Goal: Find specific page/section: Find specific page/section

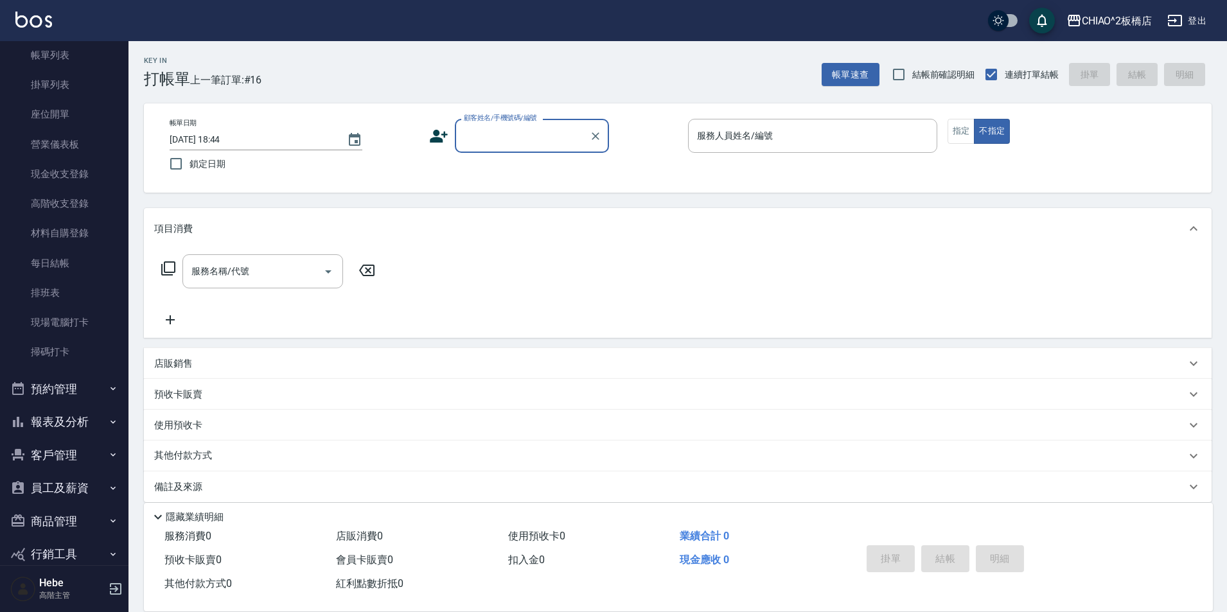
scroll to position [128, 0]
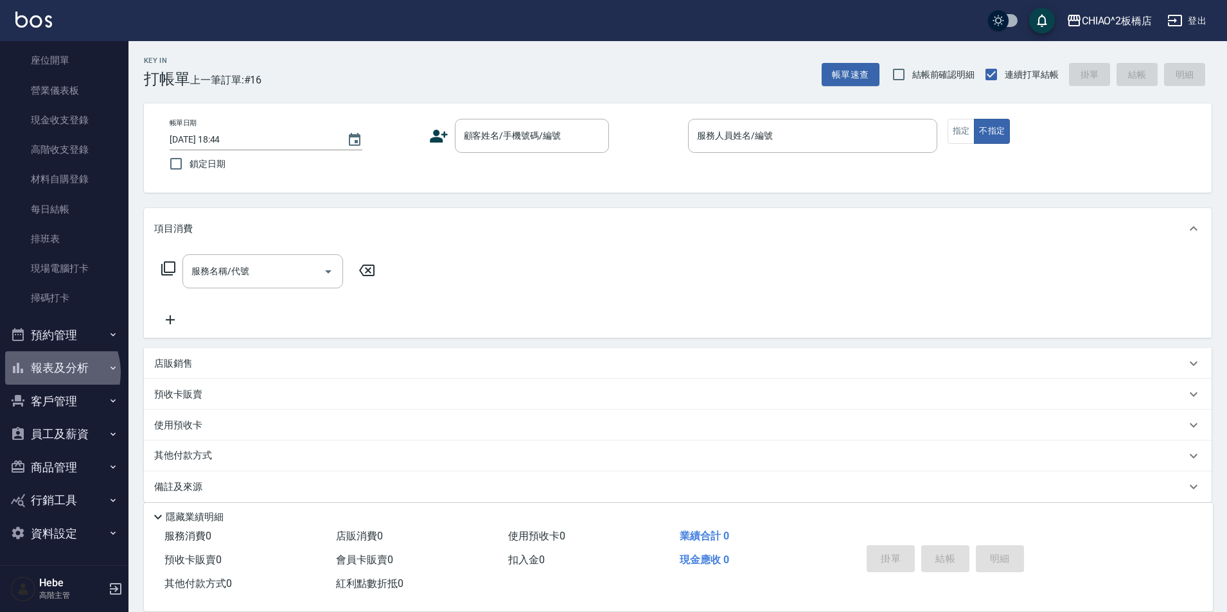
click at [48, 373] on button "報表及分析" at bounding box center [64, 367] width 118 height 33
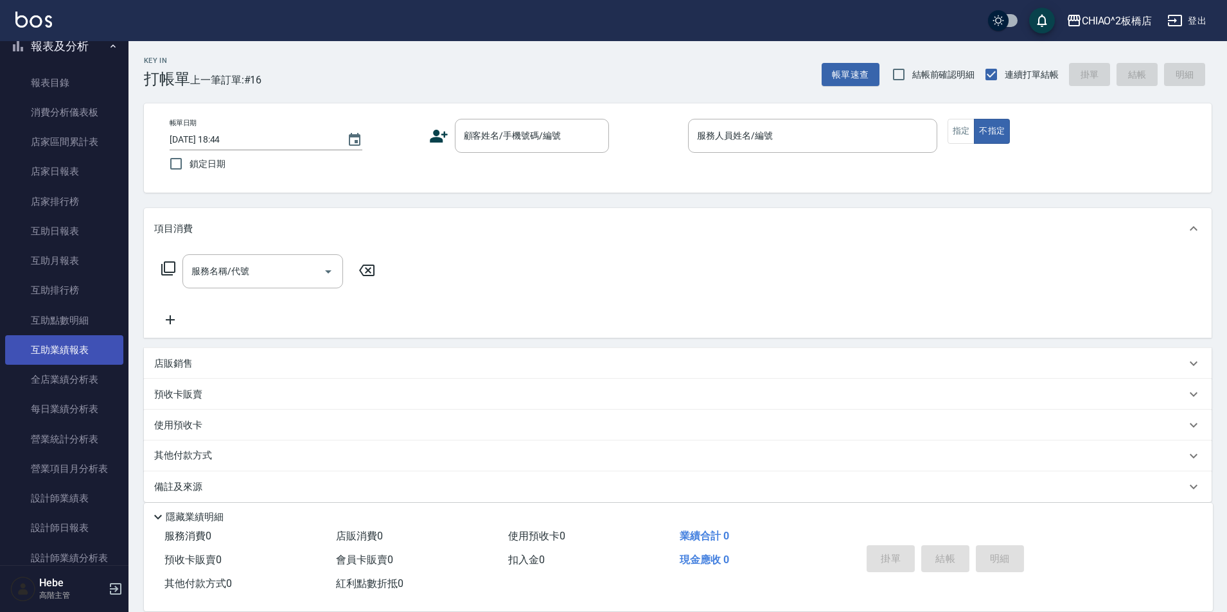
scroll to position [449, 0]
click at [80, 175] on link "店家日報表" at bounding box center [64, 172] width 118 height 30
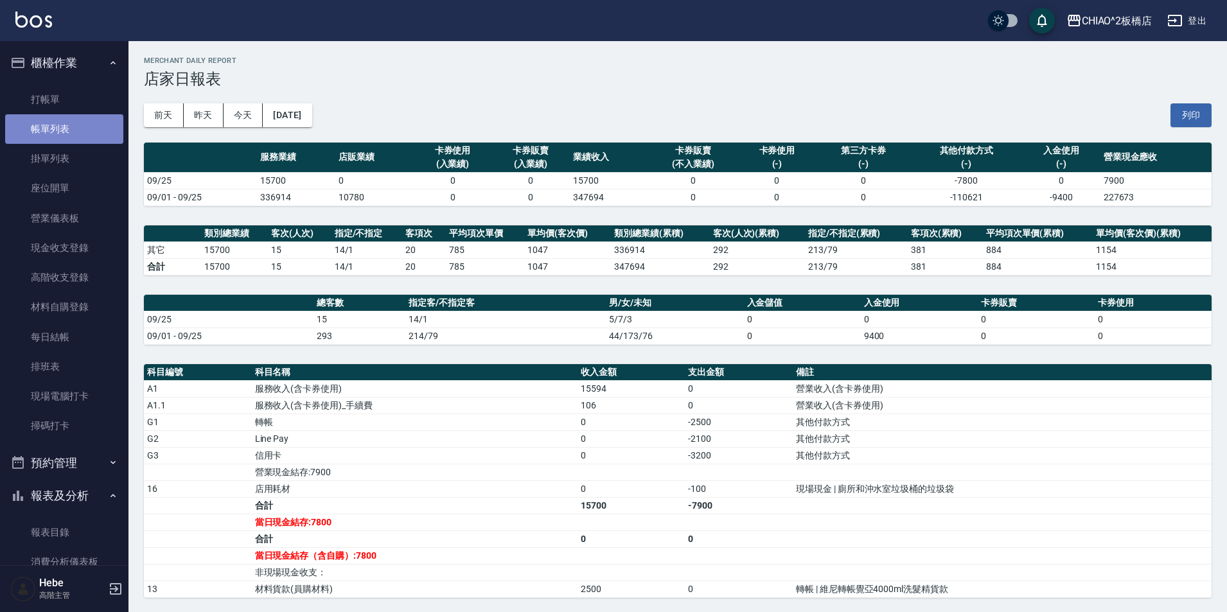
click at [66, 136] on link "帳單列表" at bounding box center [64, 129] width 118 height 30
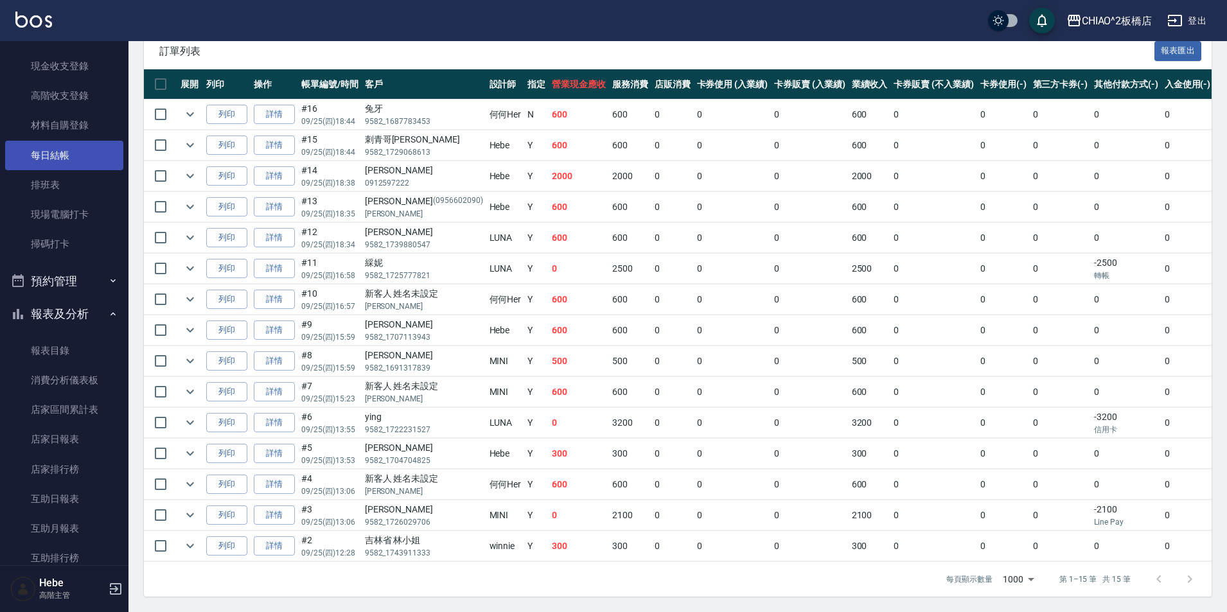
scroll to position [193, 0]
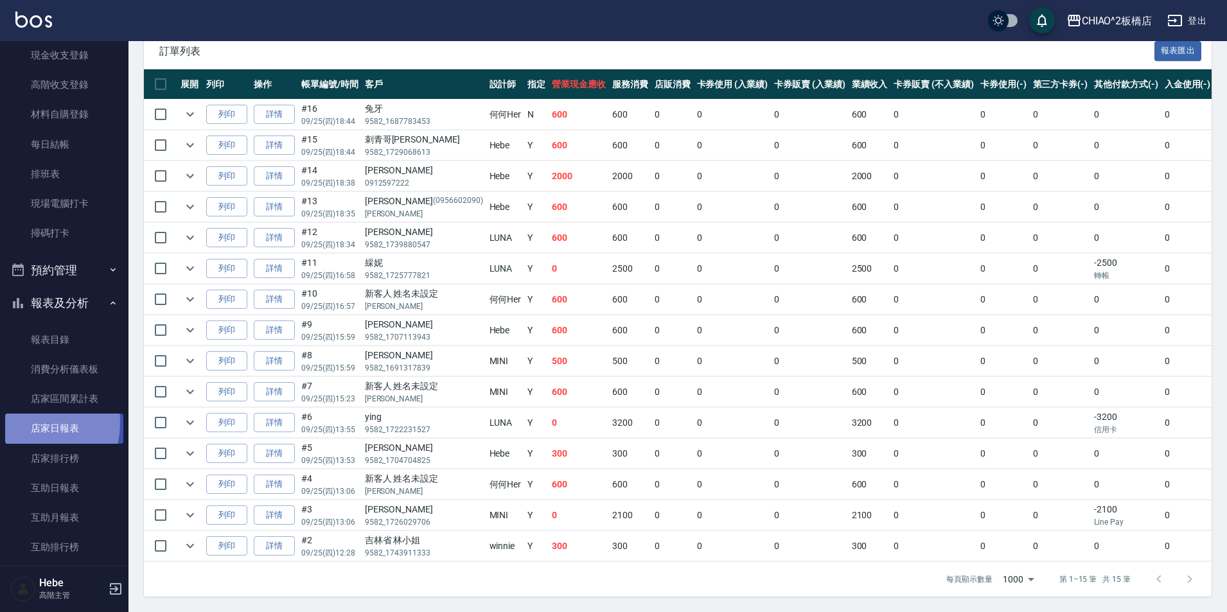
click at [26, 423] on link "店家日報表" at bounding box center [64, 429] width 118 height 30
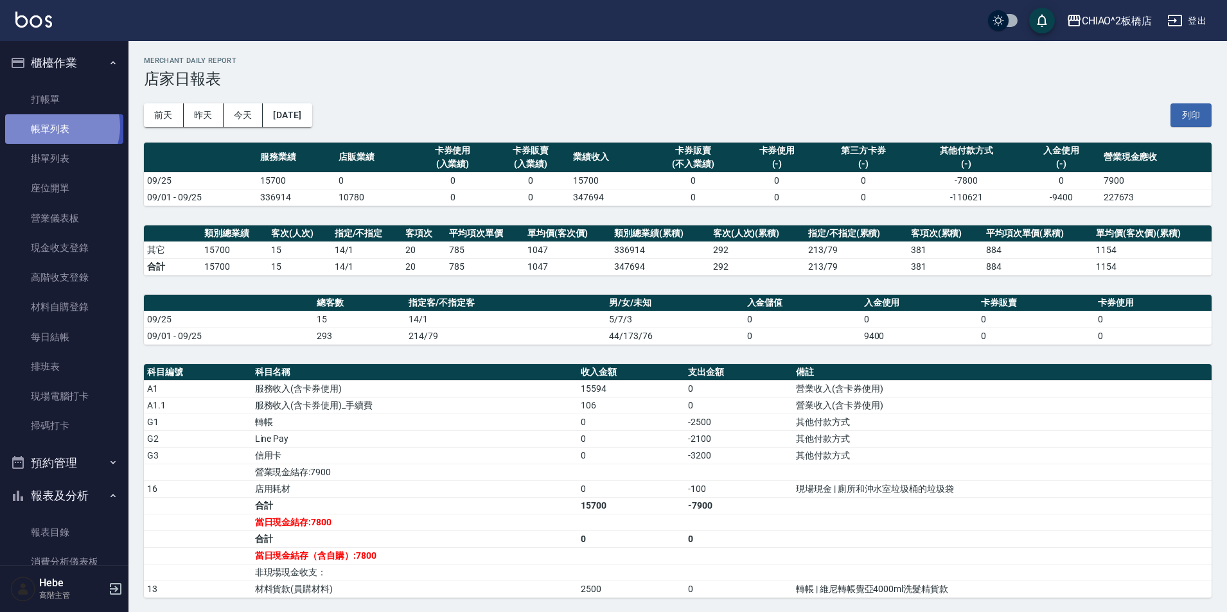
click at [56, 127] on link "帳單列表" at bounding box center [64, 129] width 118 height 30
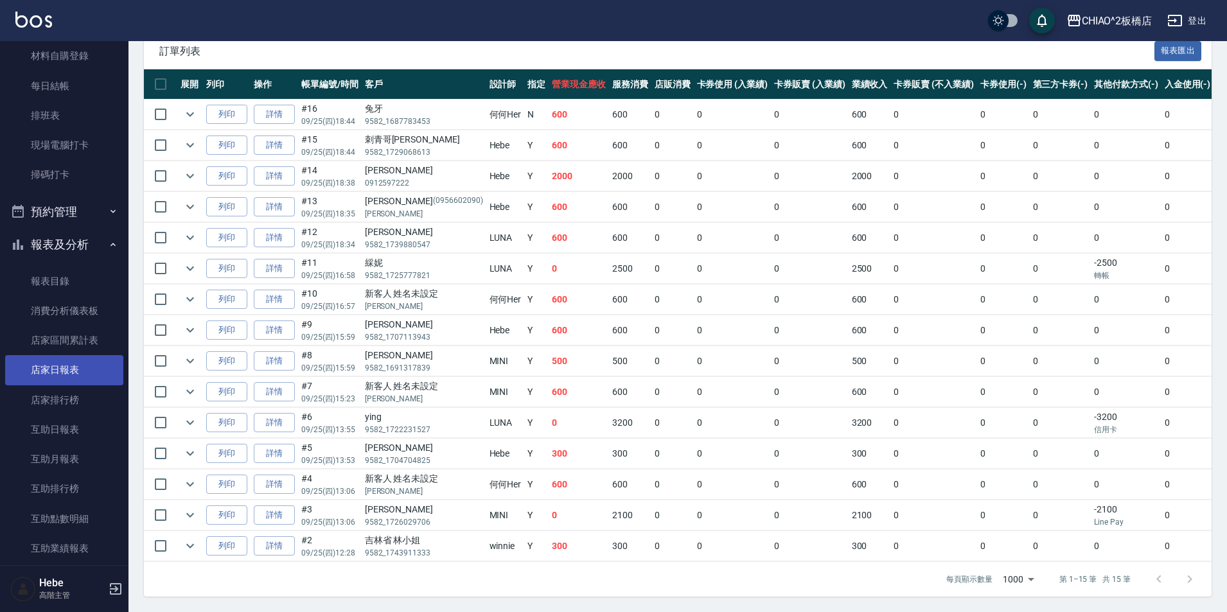
scroll to position [257, 0]
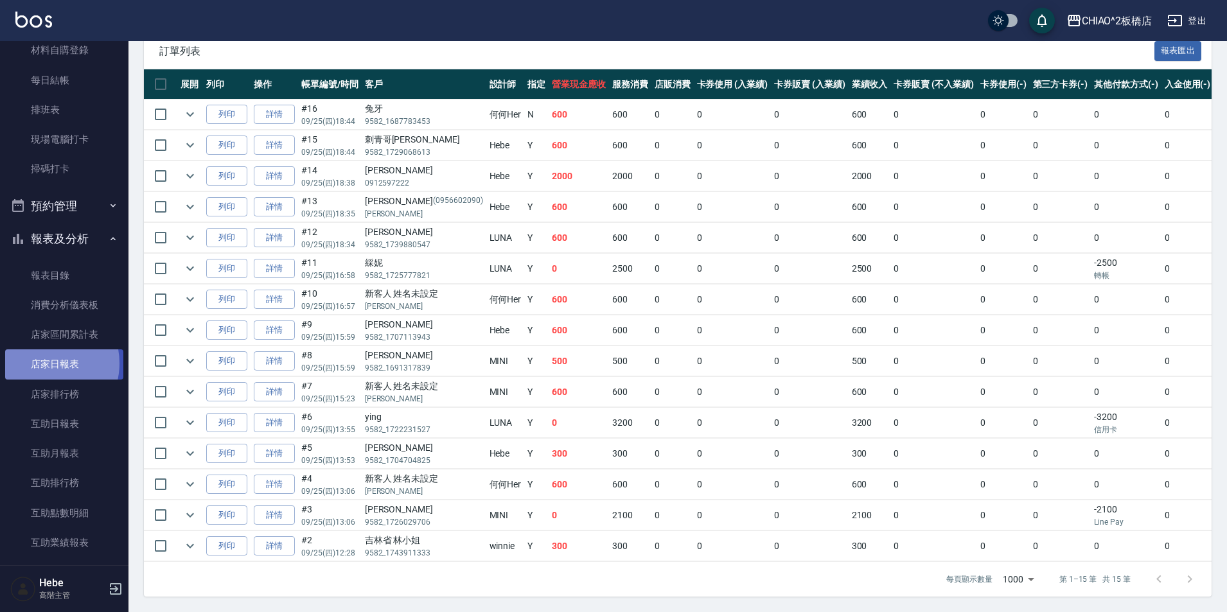
click at [40, 363] on link "店家日報表" at bounding box center [64, 364] width 118 height 30
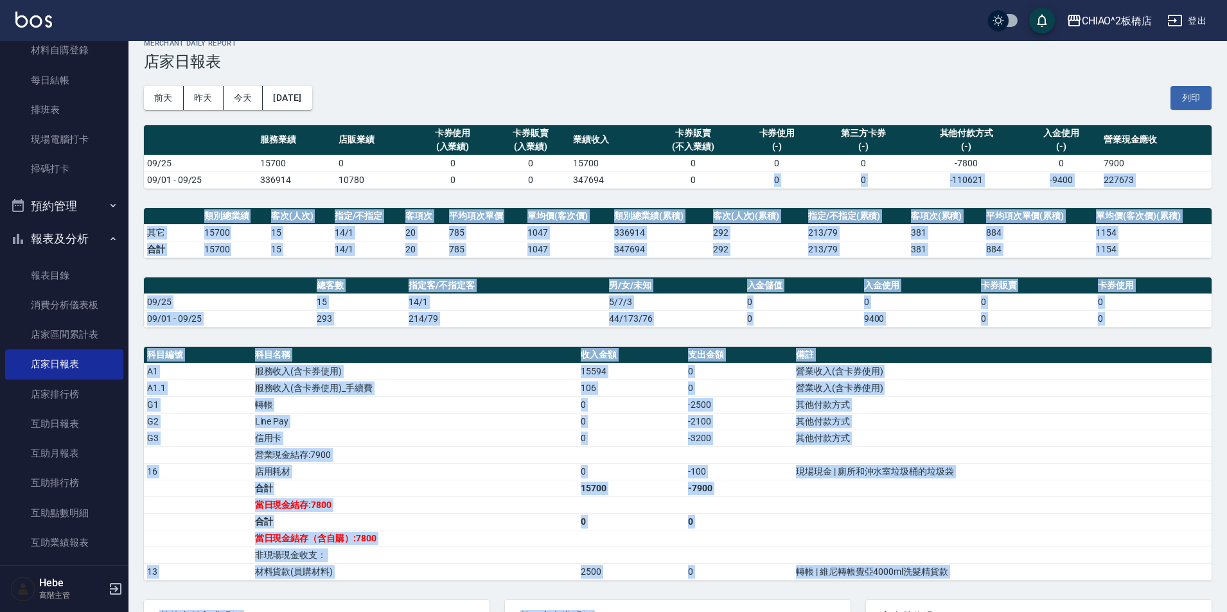
scroll to position [137, 0]
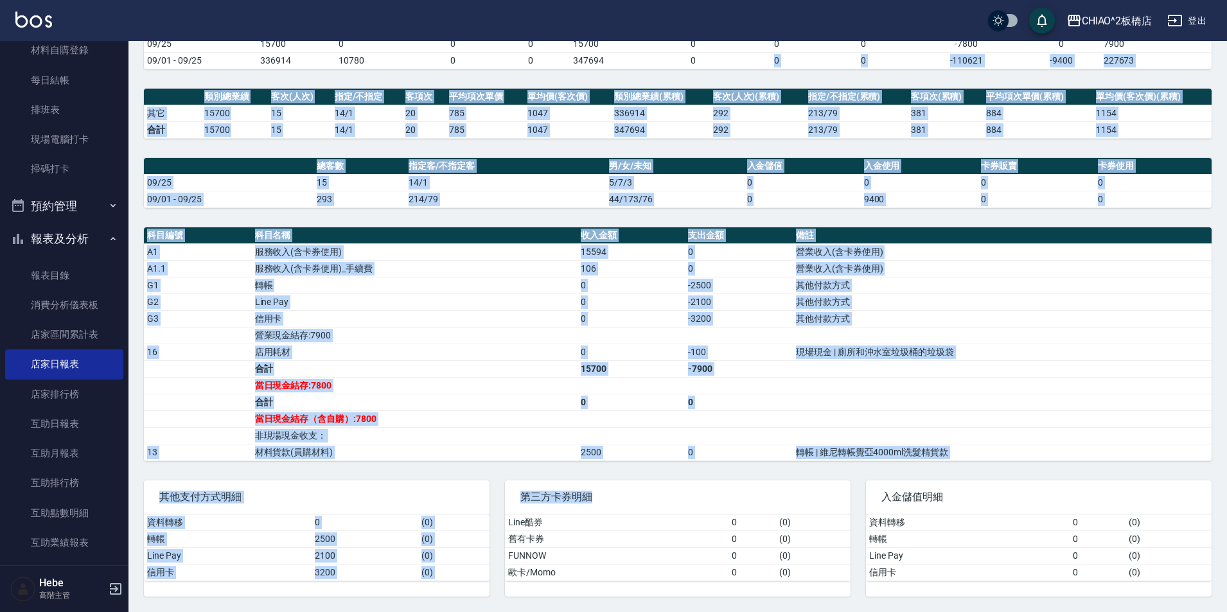
drag, startPoint x: 751, startPoint y: 190, endPoint x: 640, endPoint y: 637, distance: 460.7
